Goal: Task Accomplishment & Management: Complete application form

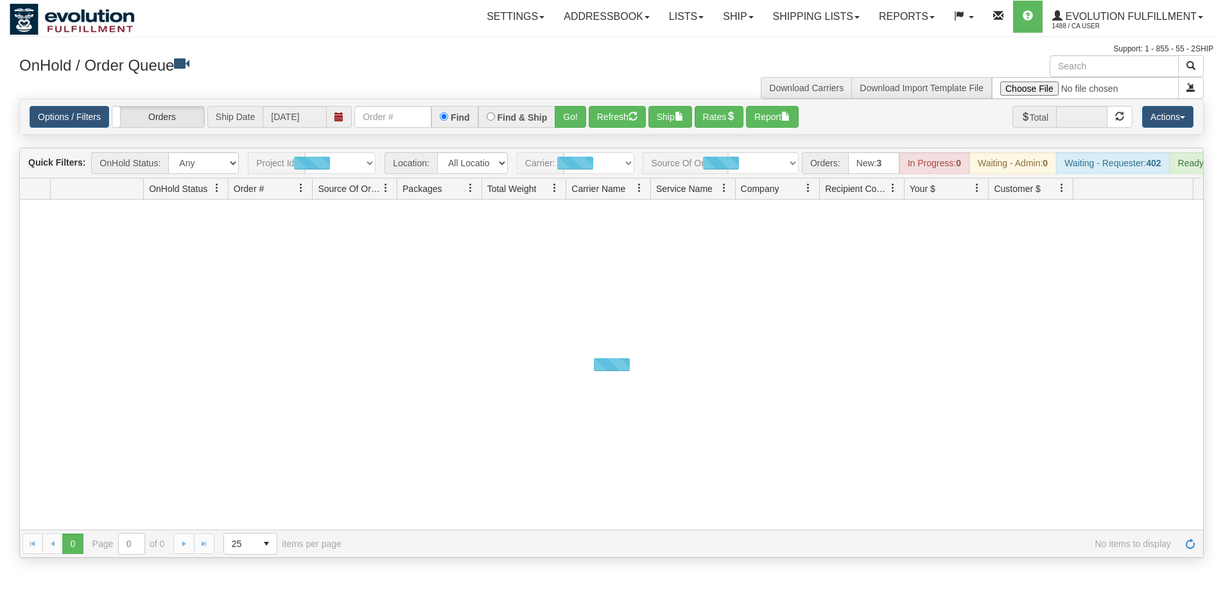
click at [738, 13] on link "Ship" at bounding box center [737, 17] width 49 height 32
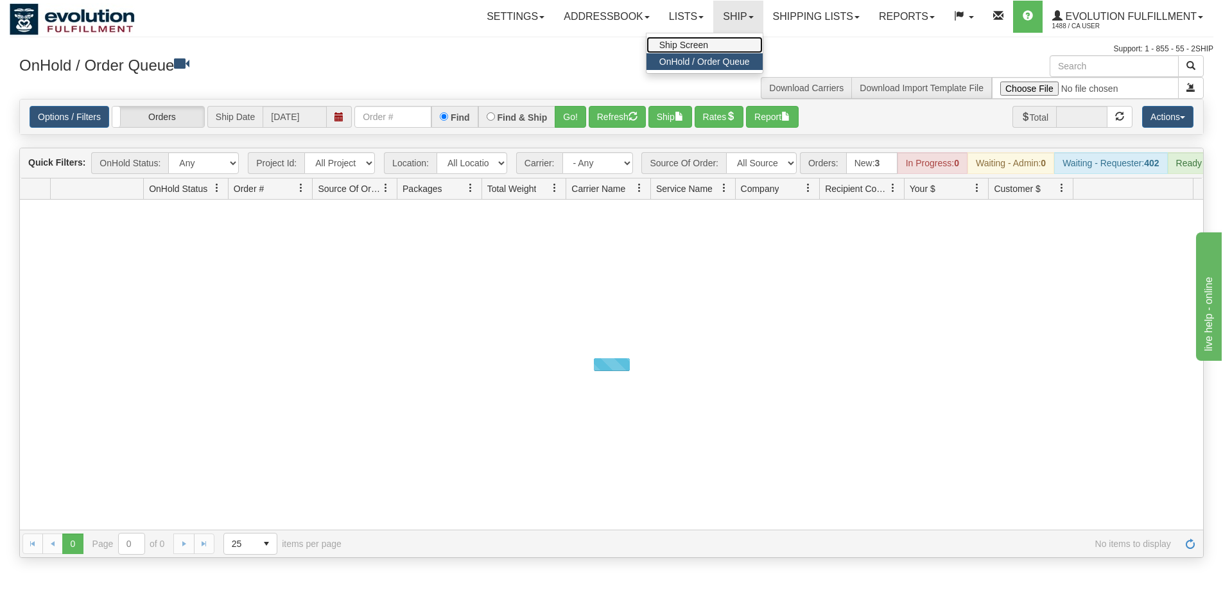
click at [711, 47] on link "Ship Screen" at bounding box center [704, 45] width 116 height 17
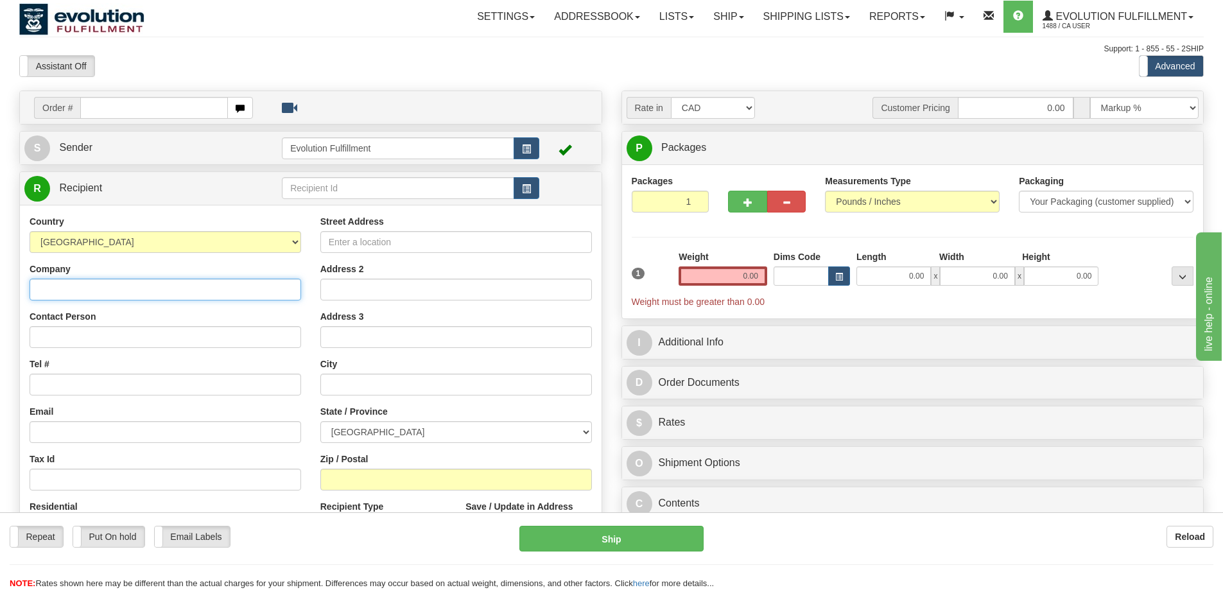
click at [146, 279] on input "Company" at bounding box center [166, 290] width 272 height 22
type input "kathy keating"
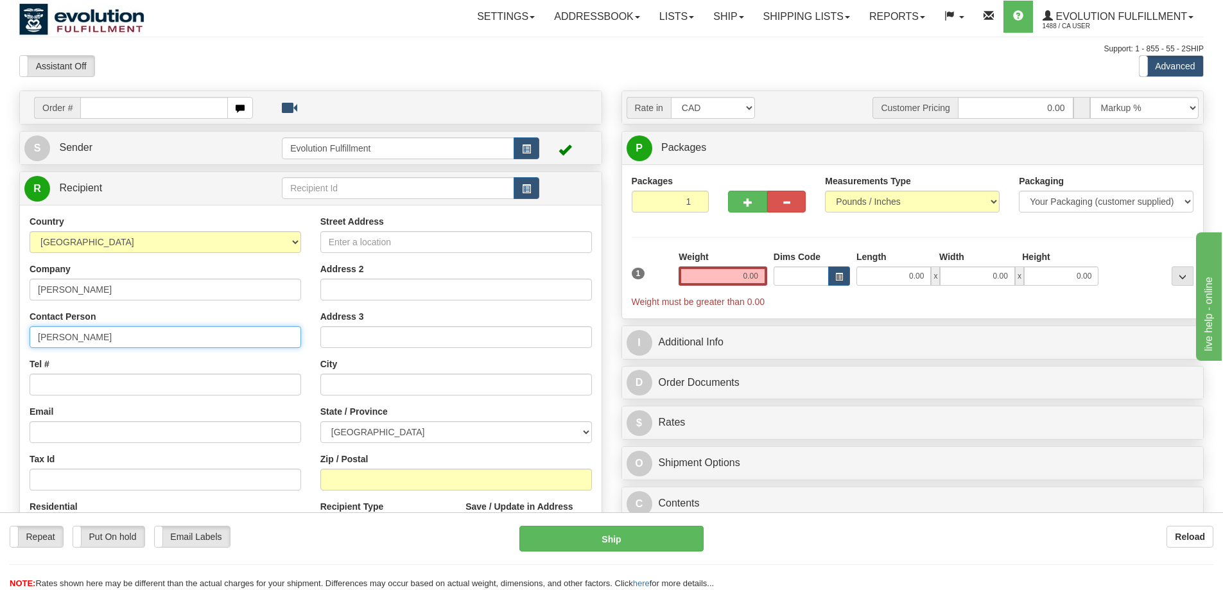
type input "kathy keating"
type input "6049402228"
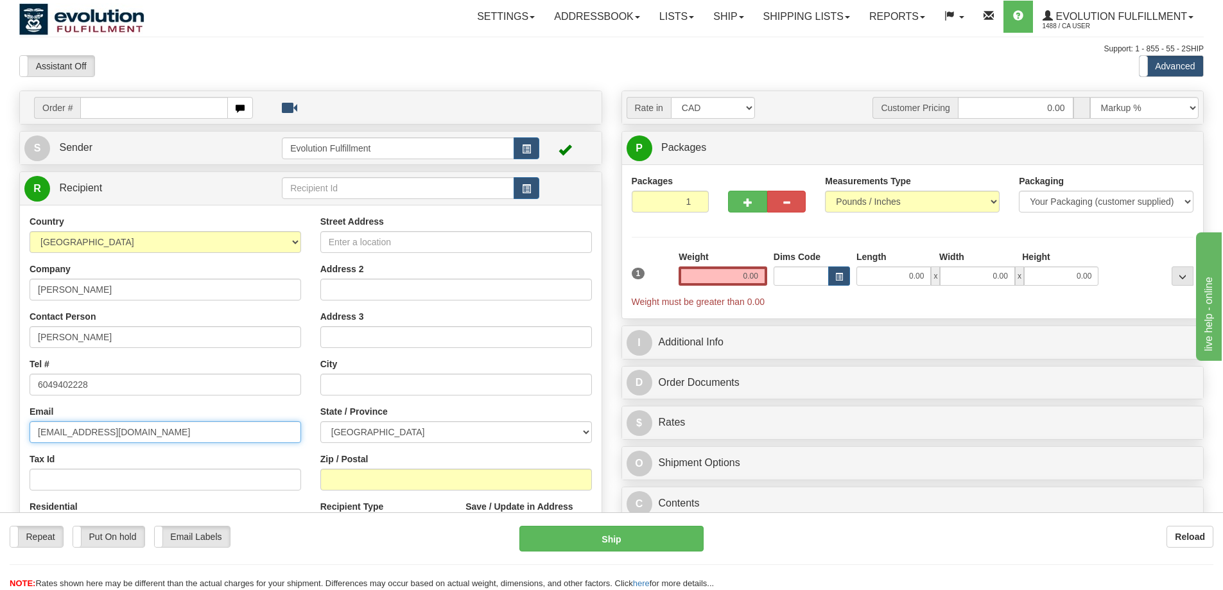
type input "no@email.com"
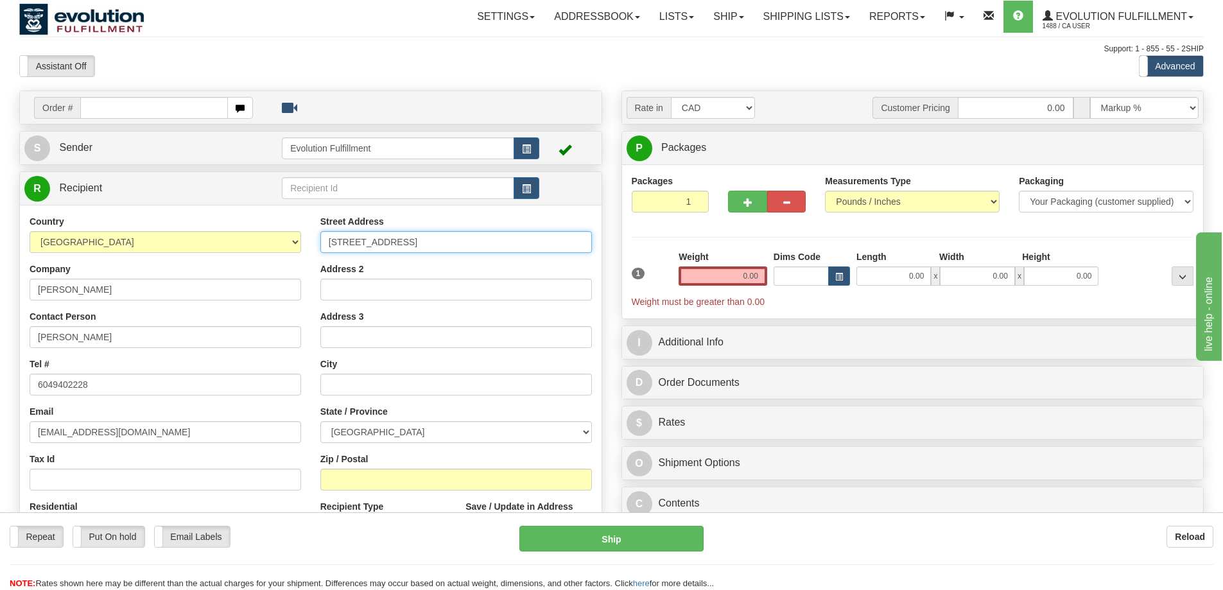
type input "7867 poplar side road"
type input "collingwood"
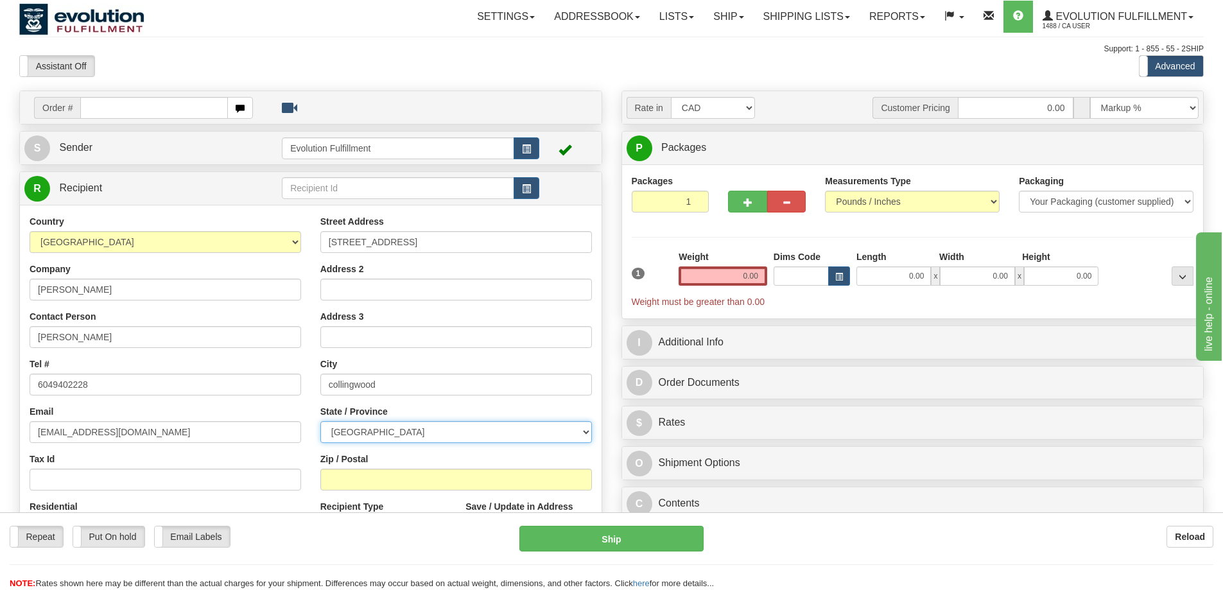
select select "ON"
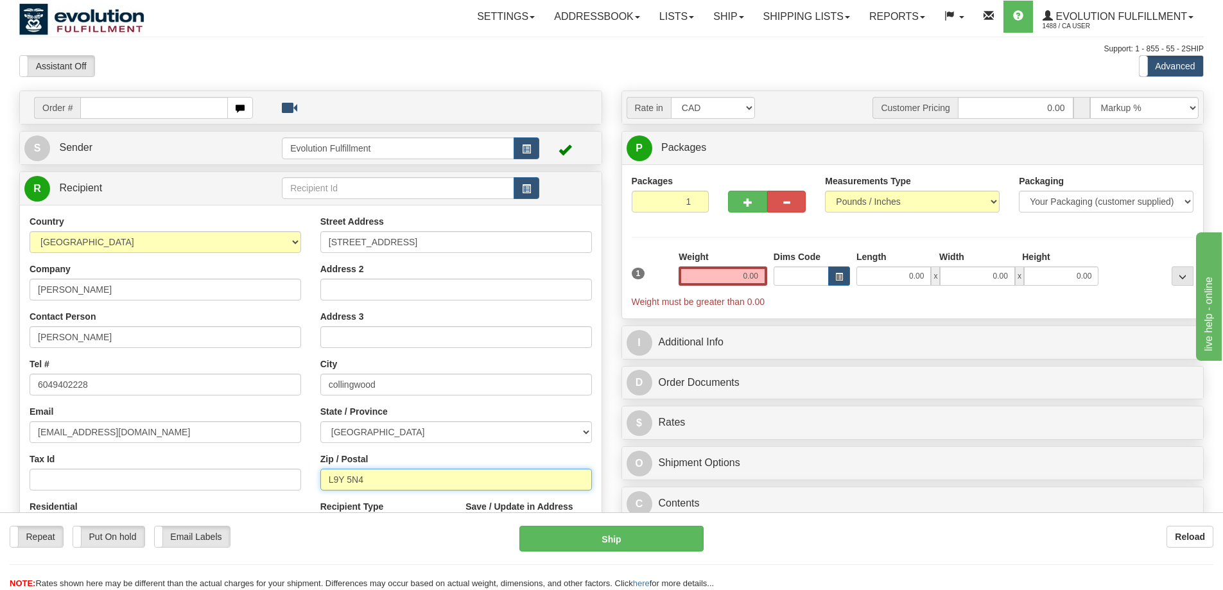
type input "L9Y 5N4"
drag, startPoint x: 738, startPoint y: 278, endPoint x: 790, endPoint y: 277, distance: 51.4
click at [790, 277] on div "1 Weight 0.00 Dims Code 0.00" at bounding box center [912, 279] width 569 height 58
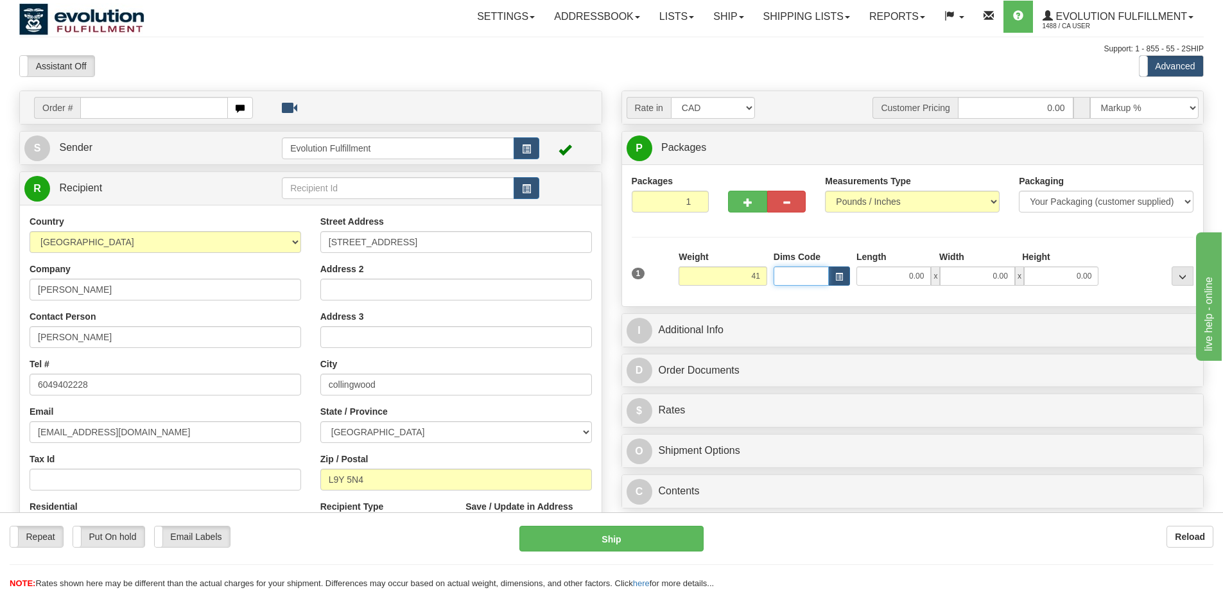
type input "41.00"
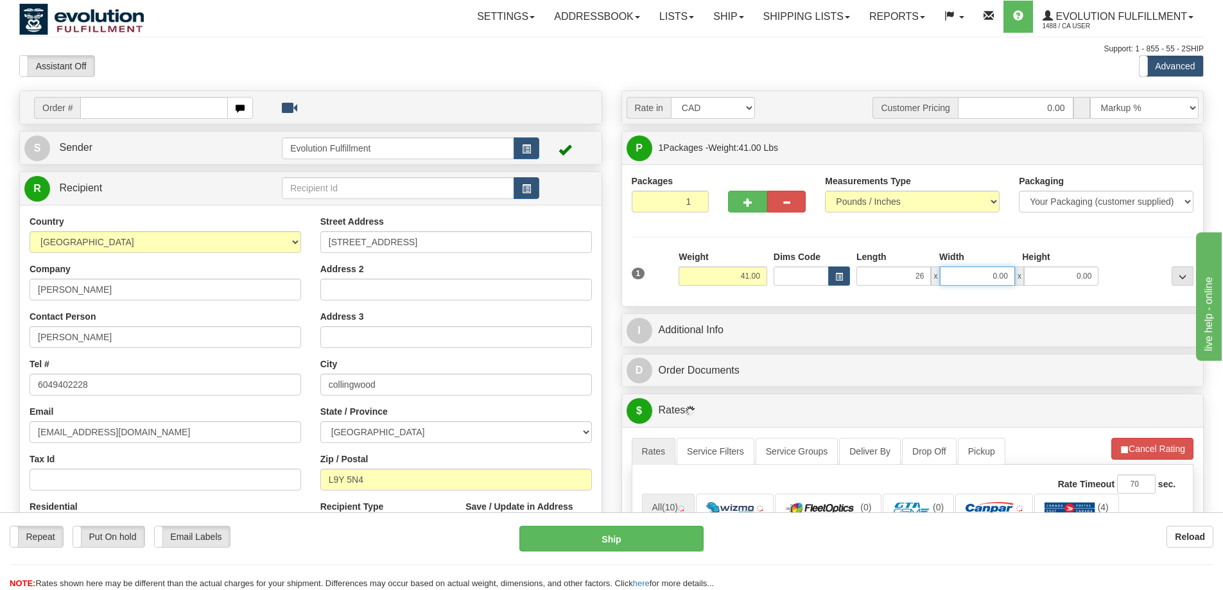
type input "26.00"
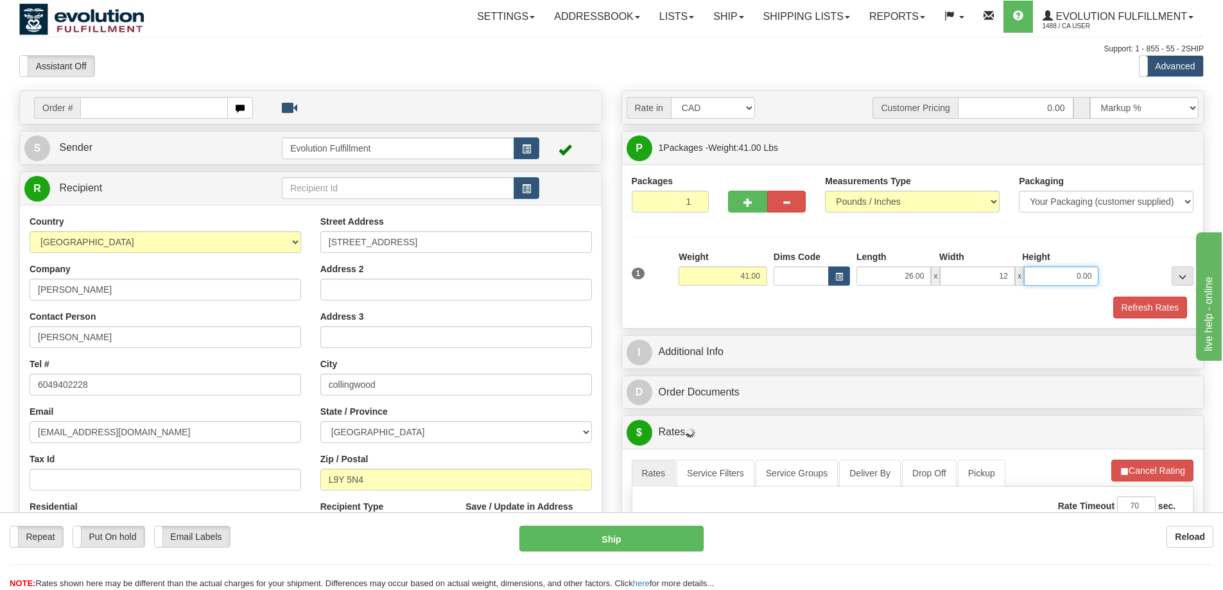
type input "12.00"
type input "27.00"
drag, startPoint x: 673, startPoint y: 199, endPoint x: 701, endPoint y: 199, distance: 28.2
click at [701, 199] on input "1" at bounding box center [671, 202] width 78 height 22
type input "6"
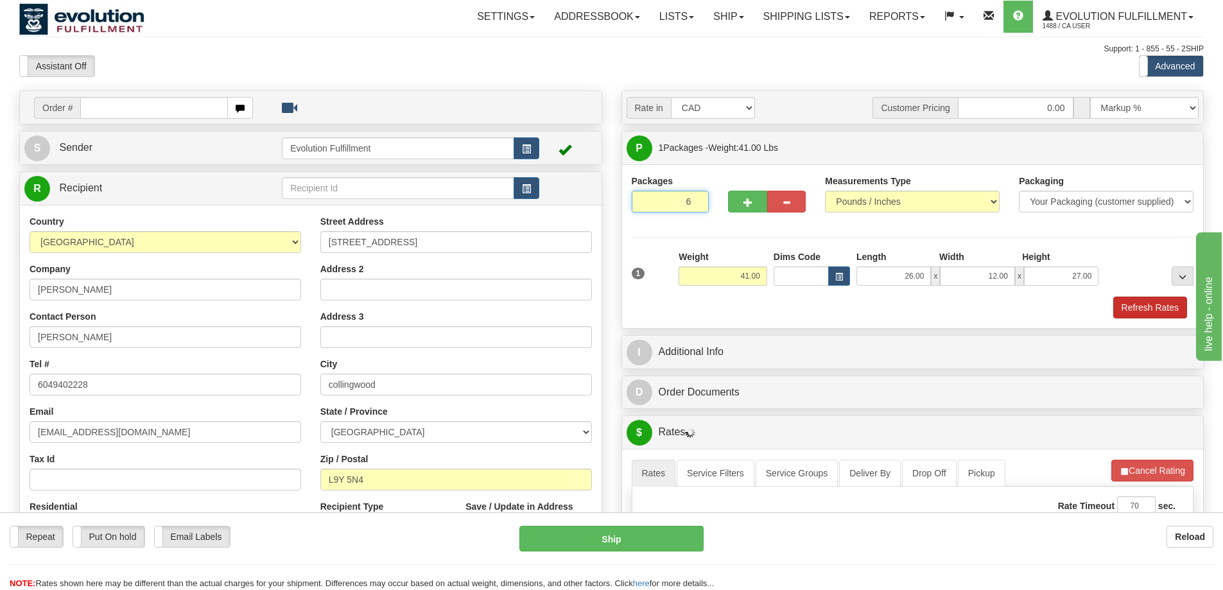
radio input "true"
click at [1164, 305] on div "Packages 6 1 Measurements Type" at bounding box center [913, 247] width 562 height 144
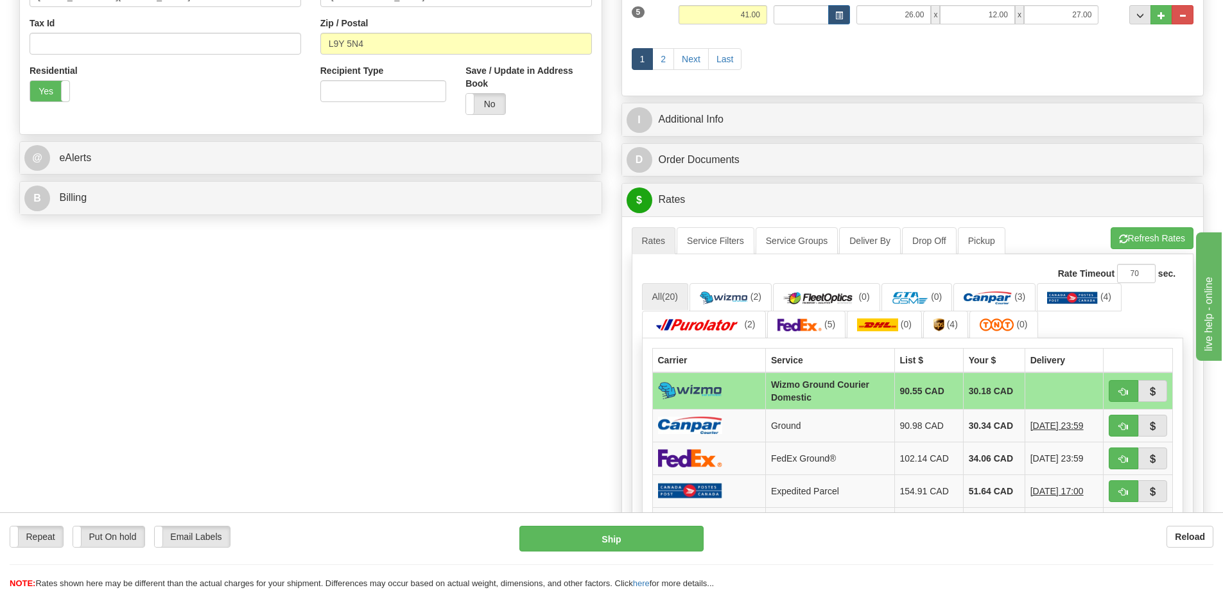
scroll to position [465, 0]
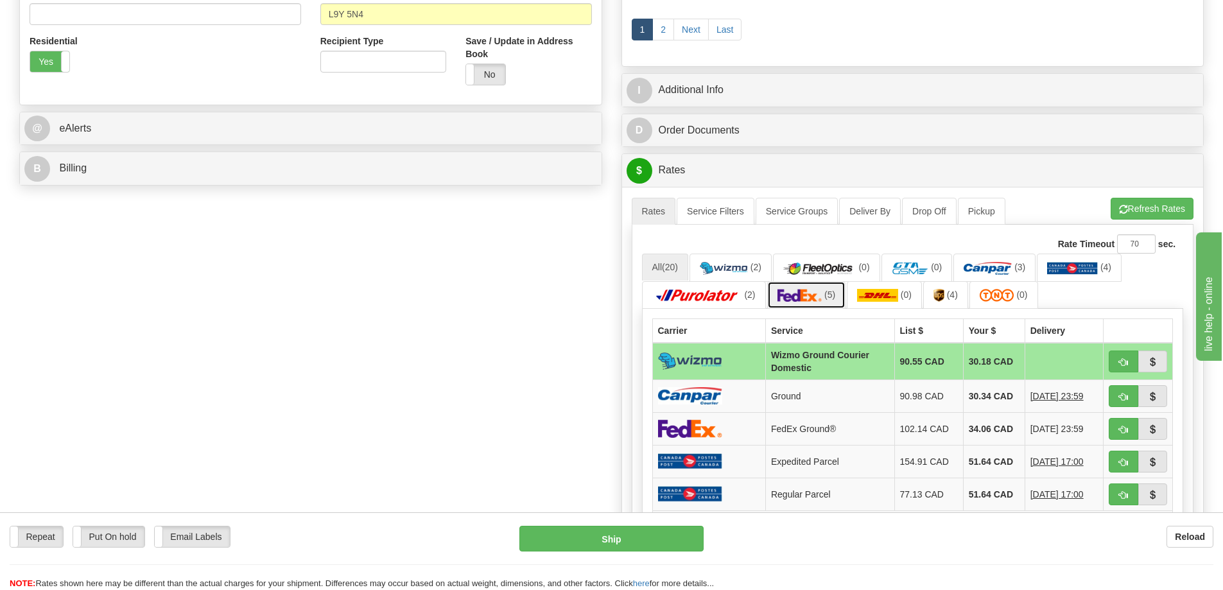
click at [817, 294] on img at bounding box center [799, 295] width 45 height 13
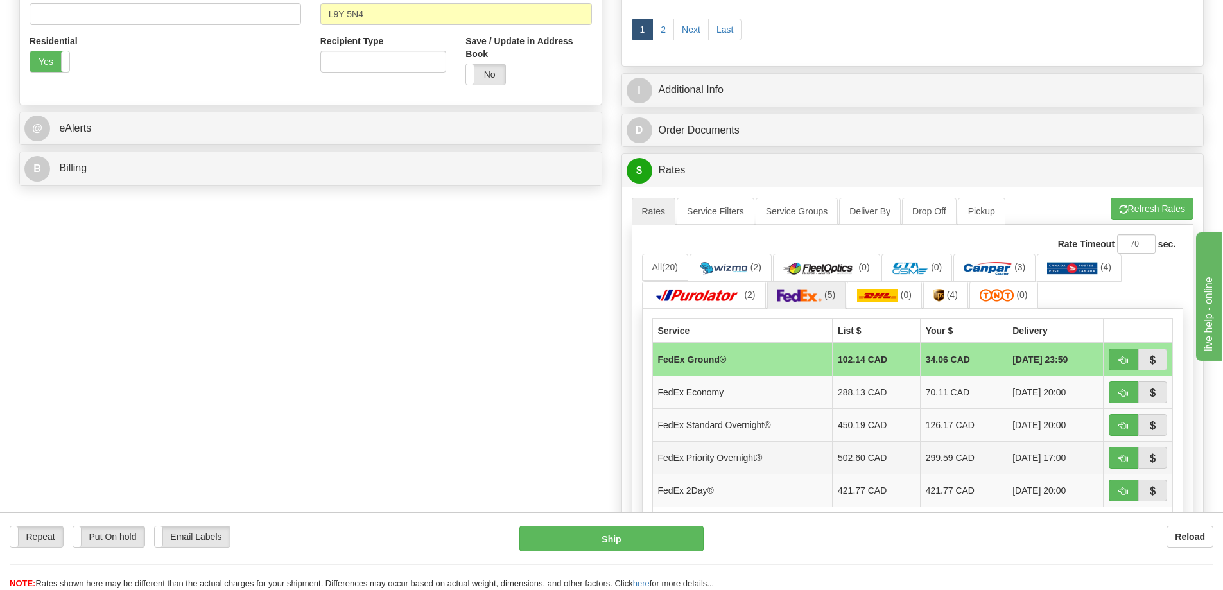
click at [734, 461] on td "FedEx Priority Overnight®" at bounding box center [742, 457] width 180 height 33
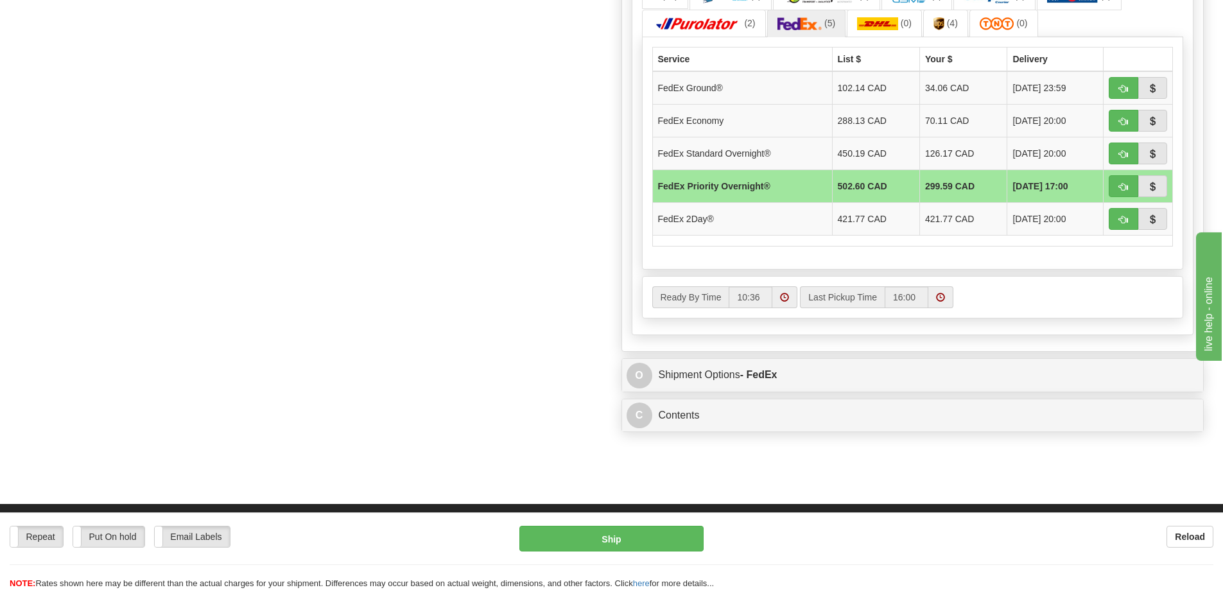
scroll to position [754, 0]
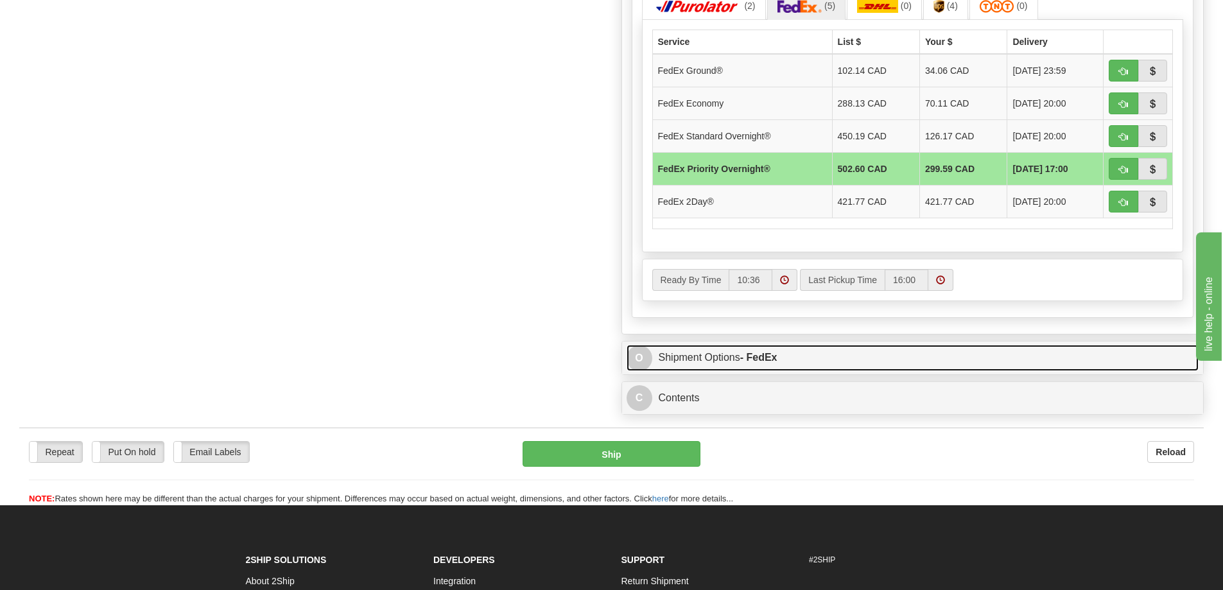
click at [731, 365] on link "O Shipment Options - FedEx" at bounding box center [913, 358] width 573 height 26
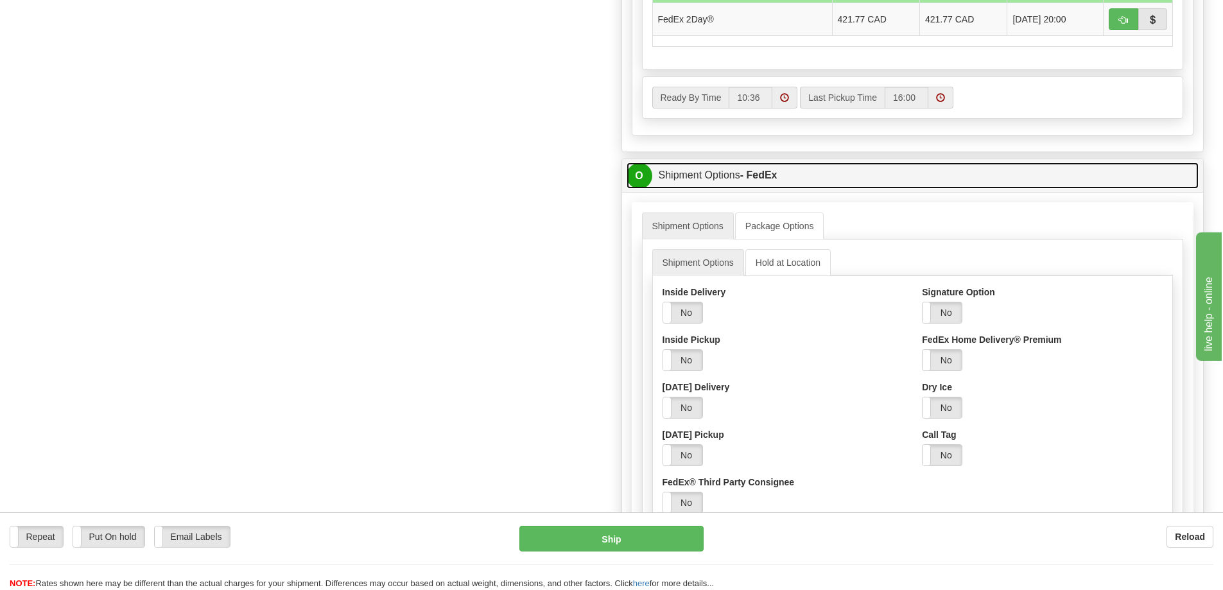
scroll to position [947, 0]
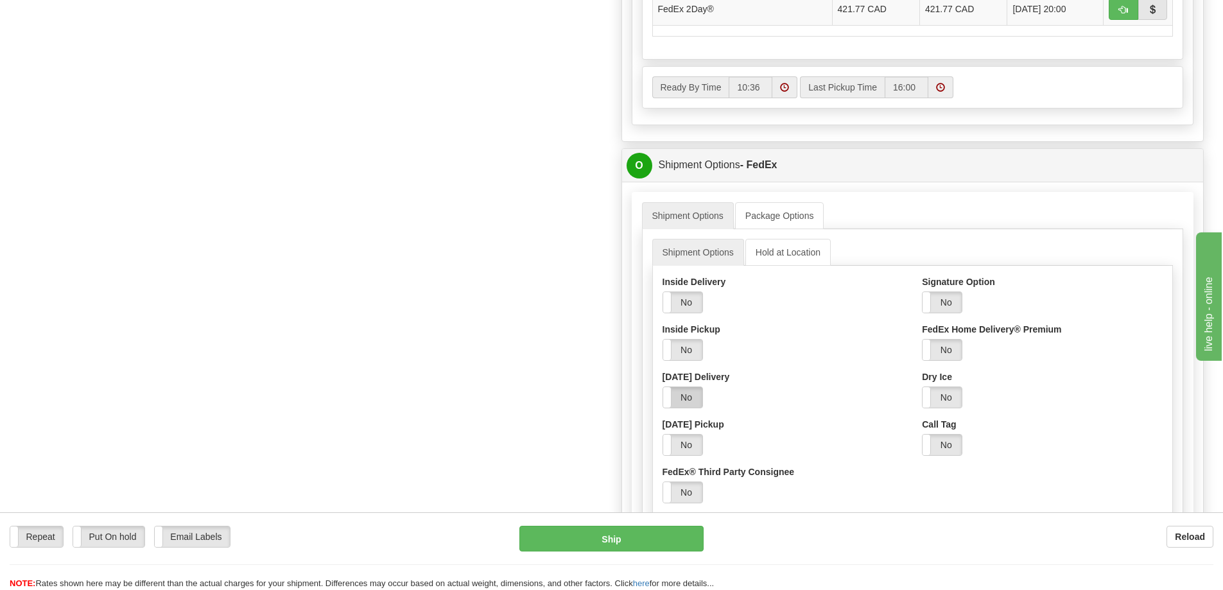
click at [697, 400] on label "No" at bounding box center [682, 397] width 39 height 21
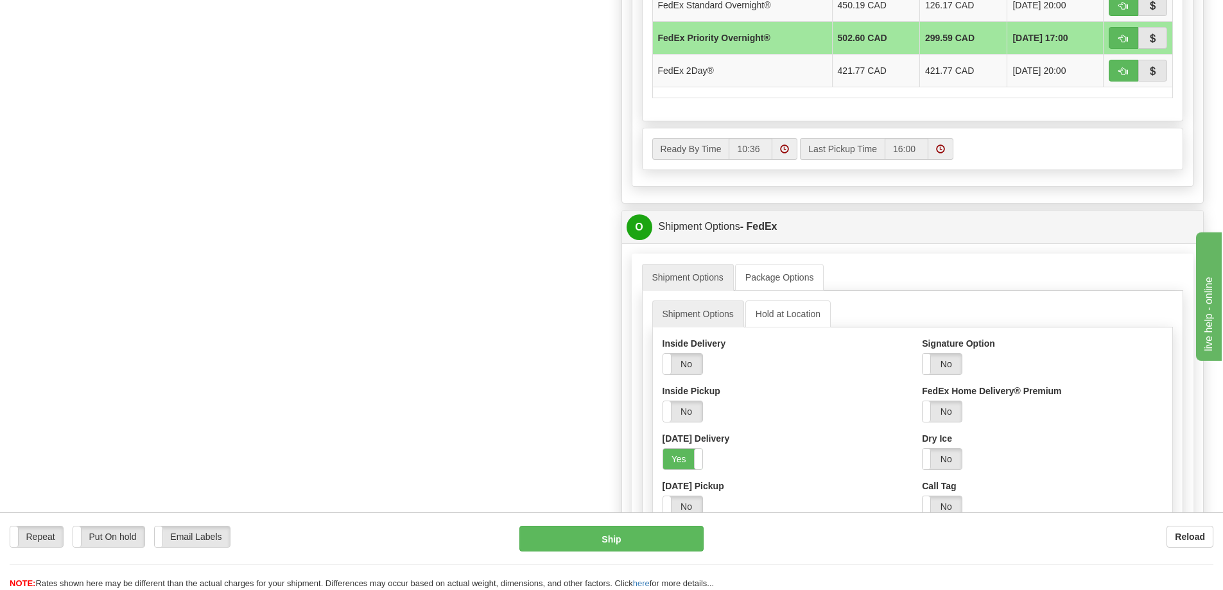
scroll to position [883, 0]
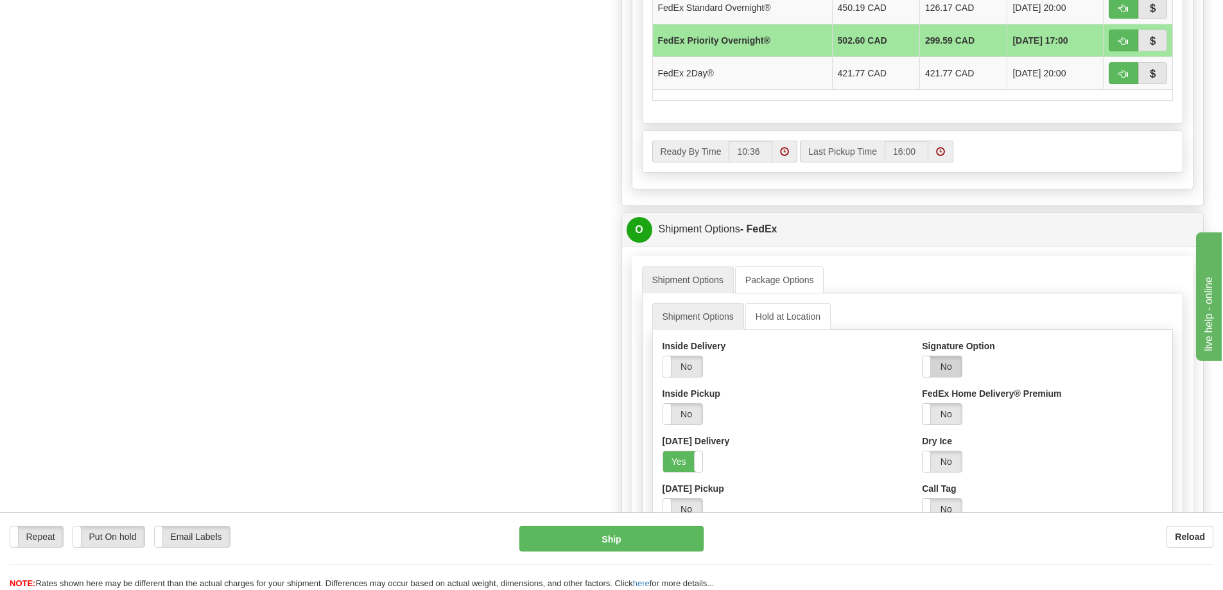
click at [940, 367] on label "No" at bounding box center [941, 366] width 39 height 21
click at [976, 410] on select "Adult Direct Indirect No Signature Required Service Default" at bounding box center [977, 414] width 110 height 22
select select "1"
click at [922, 403] on select "Adult Direct Indirect No Signature Required Service Default" at bounding box center [977, 414] width 110 height 22
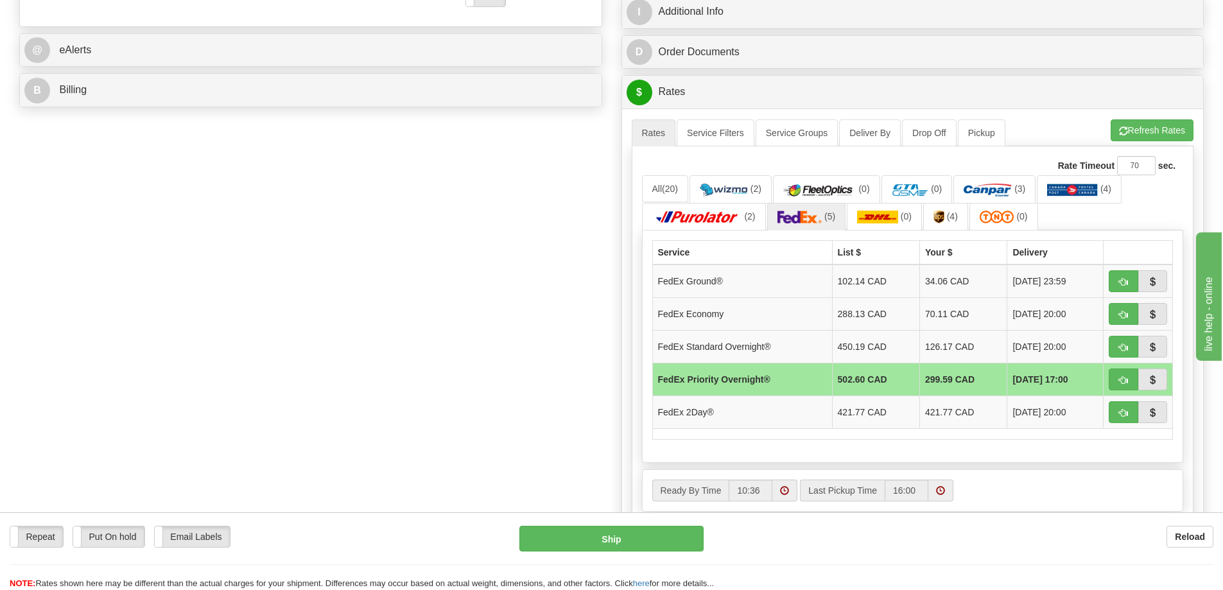
scroll to position [514, 0]
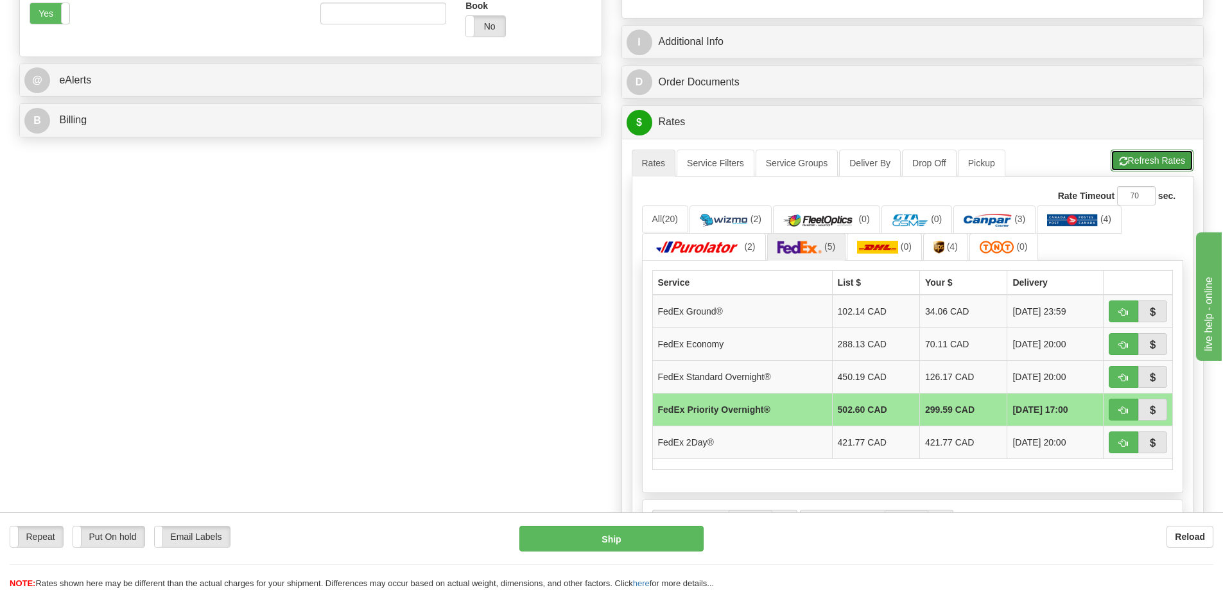
click at [1146, 165] on button "Refresh Rates" at bounding box center [1152, 161] width 83 height 22
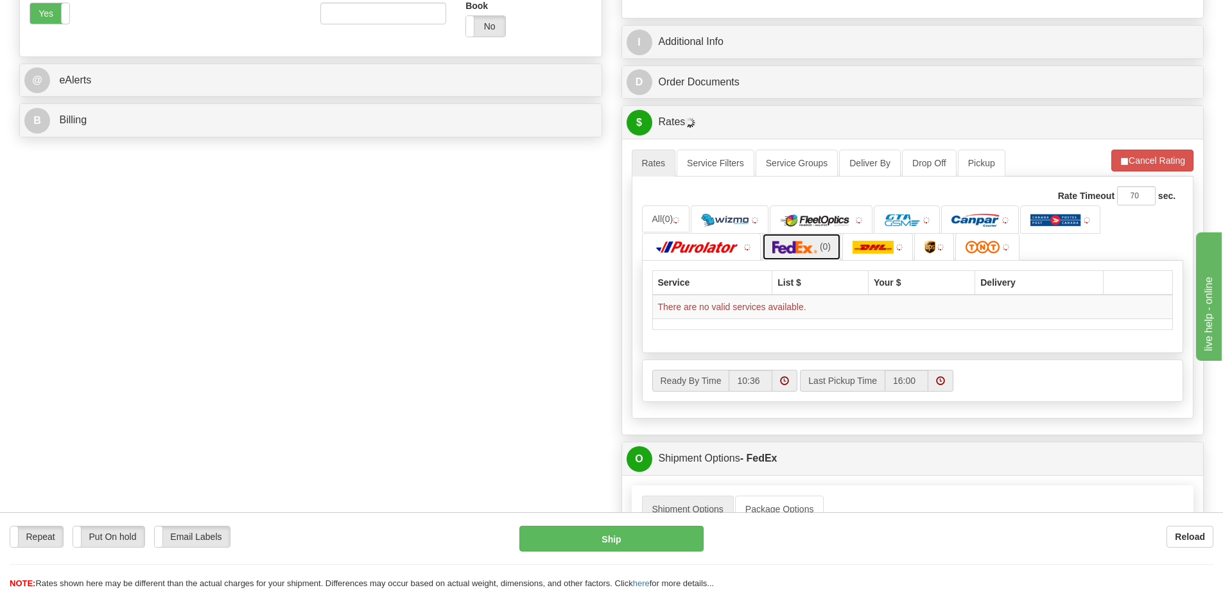
click at [817, 254] on img at bounding box center [794, 247] width 45 height 13
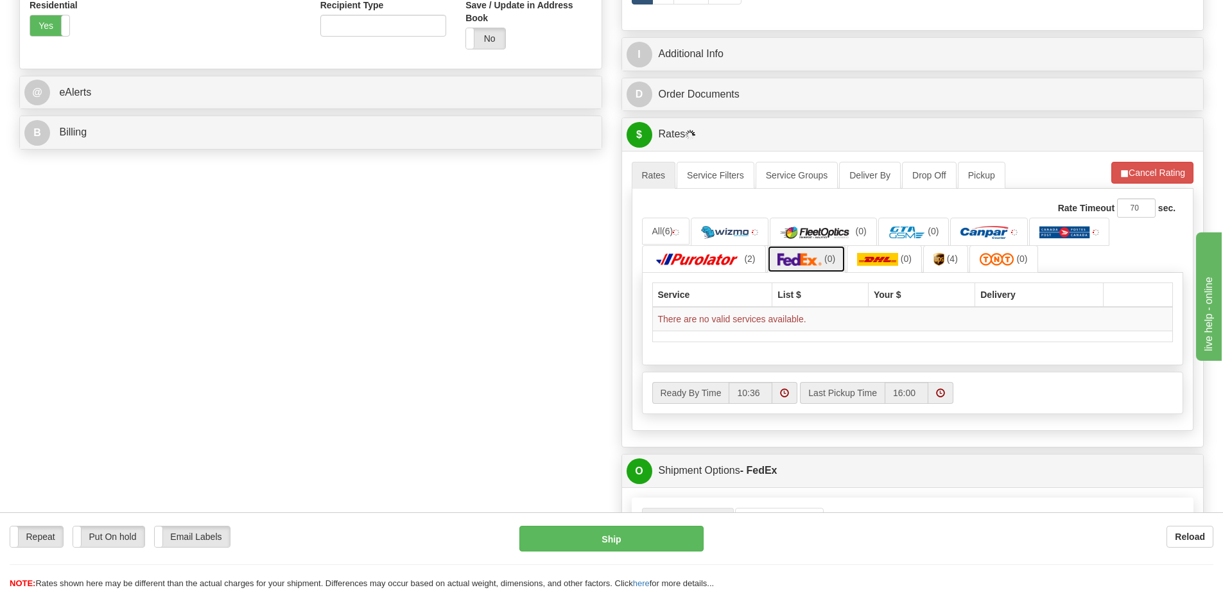
scroll to position [497, 0]
